Goal: Navigation & Orientation: Find specific page/section

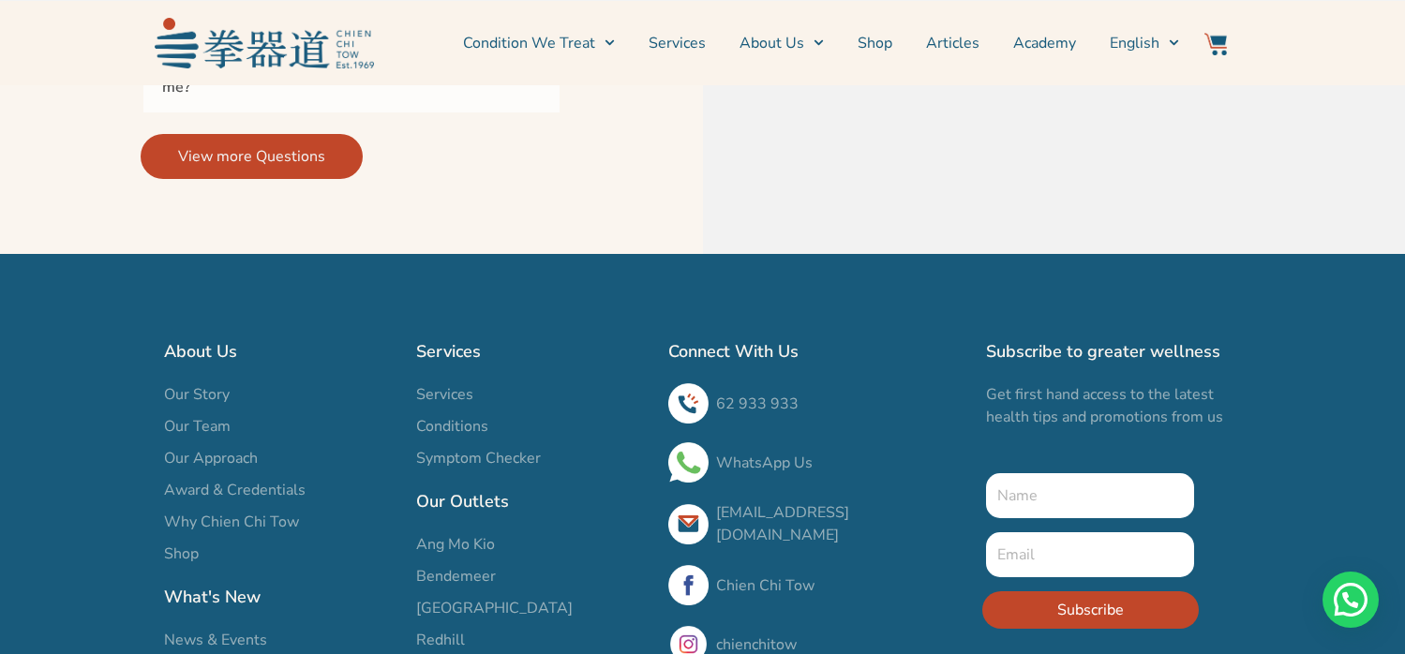
scroll to position [6708, 0]
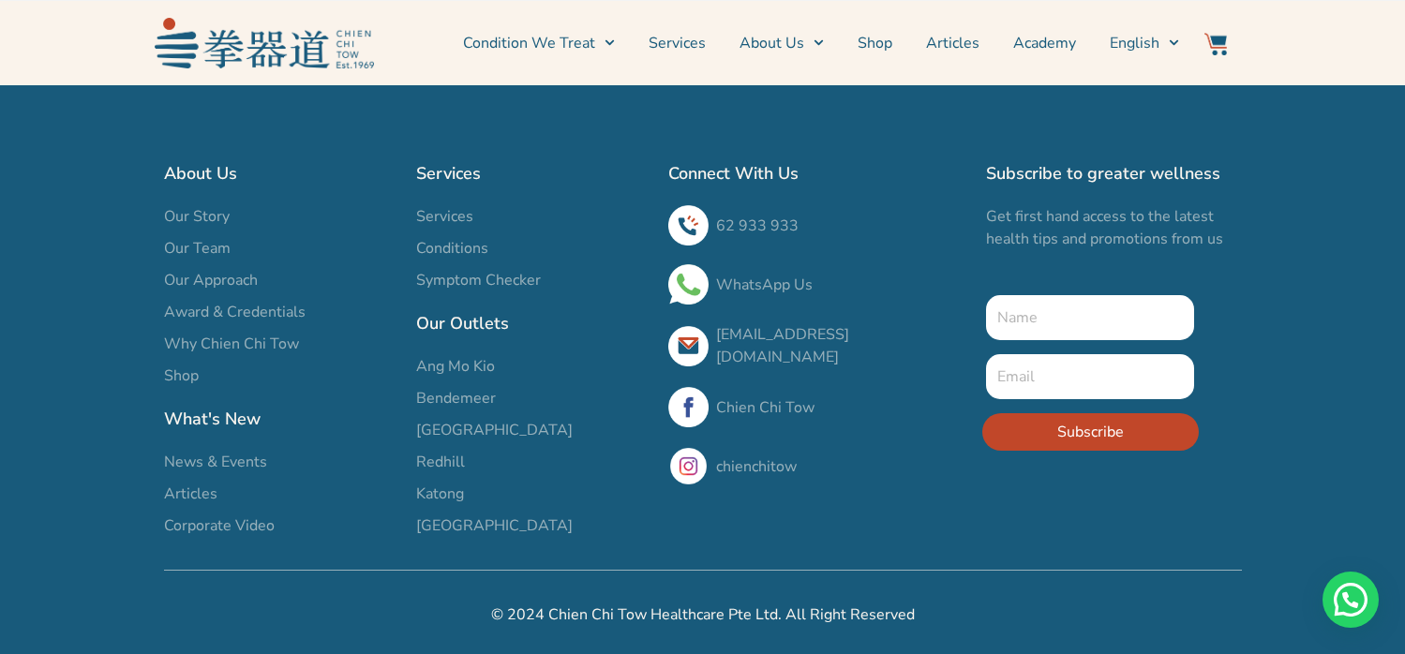
click at [200, 244] on span "Our Team" at bounding box center [197, 248] width 67 height 23
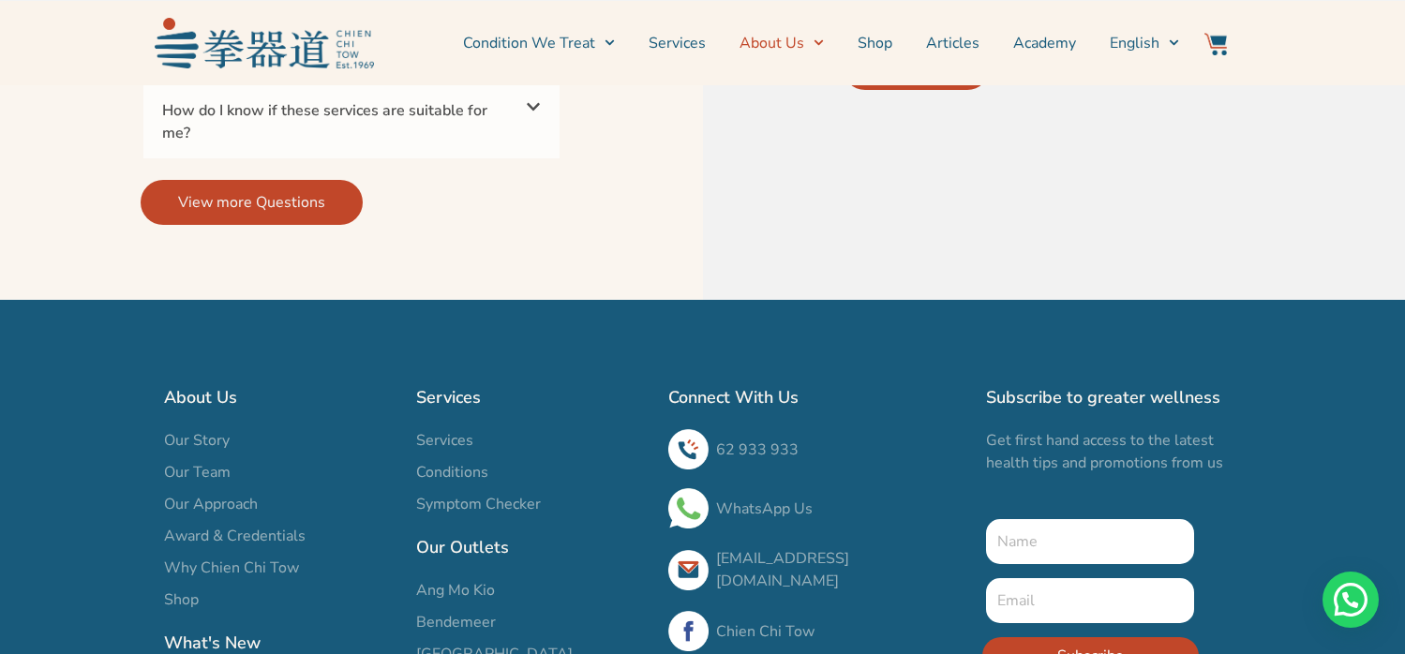
click at [824, 40] on icon "Menu" at bounding box center [819, 43] width 9 height 6
click at [956, 35] on link "Articles" at bounding box center [952, 43] width 53 height 47
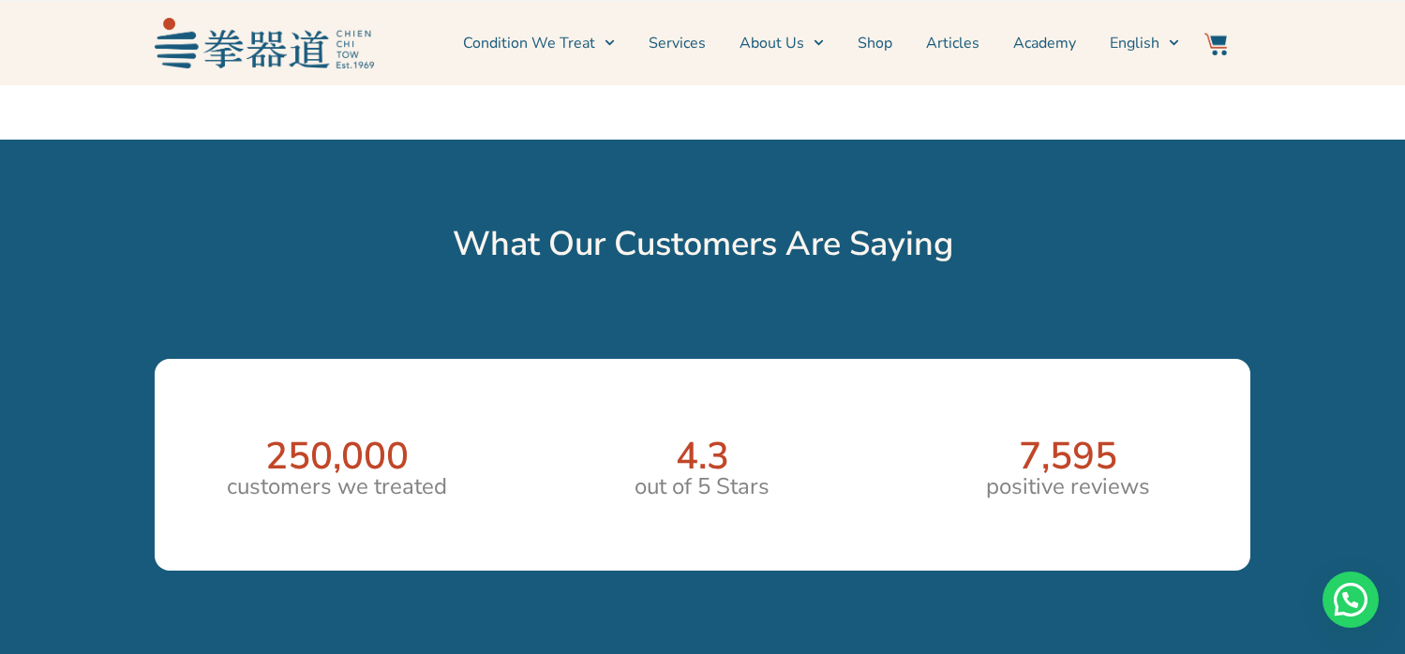
scroll to position [1205, 0]
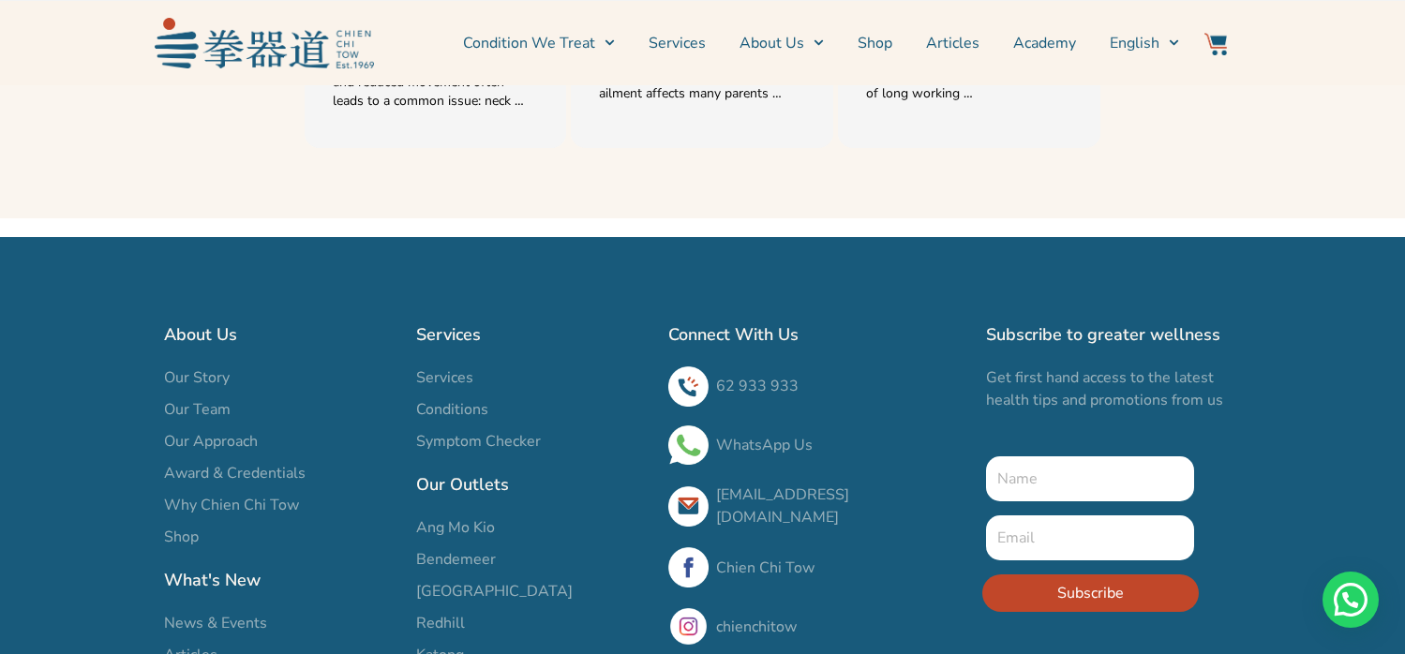
scroll to position [2917, 0]
